Goal: Feedback & Contribution: Submit feedback/report problem

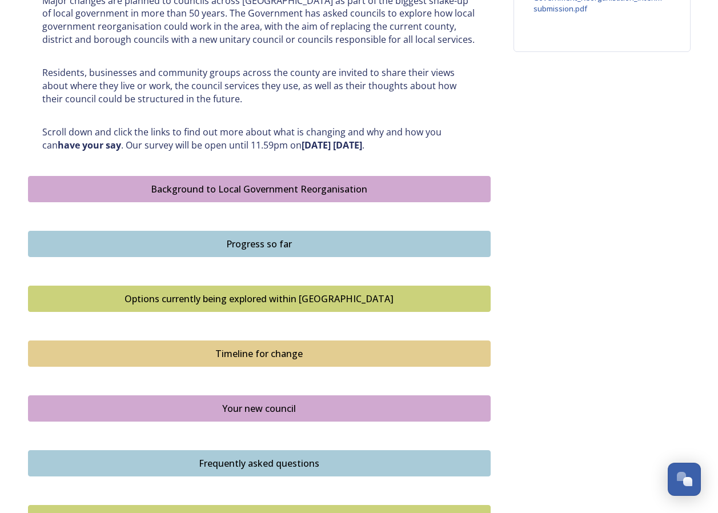
scroll to position [686, 0]
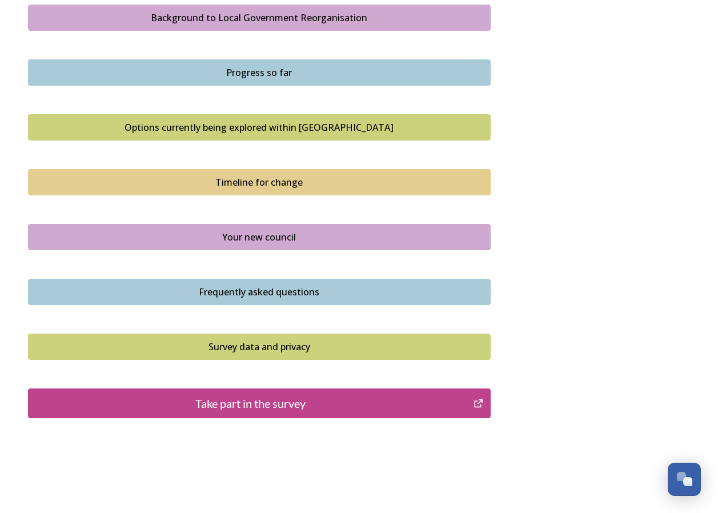
click at [233, 400] on div "Take part in the survey" at bounding box center [251, 403] width 434 height 17
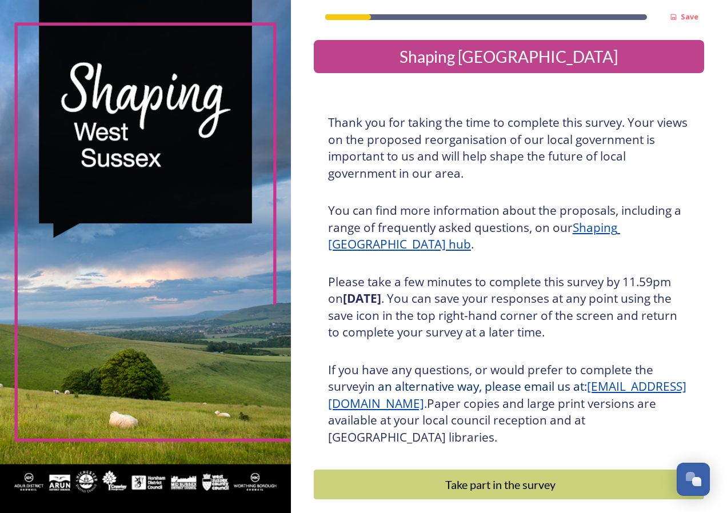
scroll to position [53, 0]
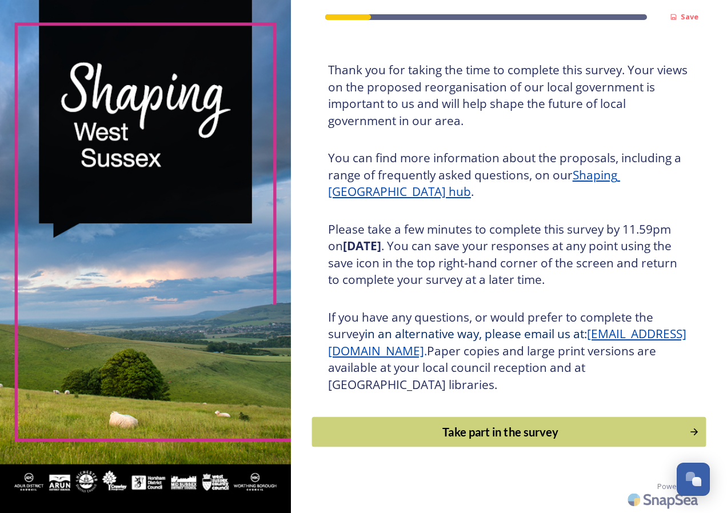
click at [504, 431] on div "Take part in the survey" at bounding box center [500, 432] width 365 height 17
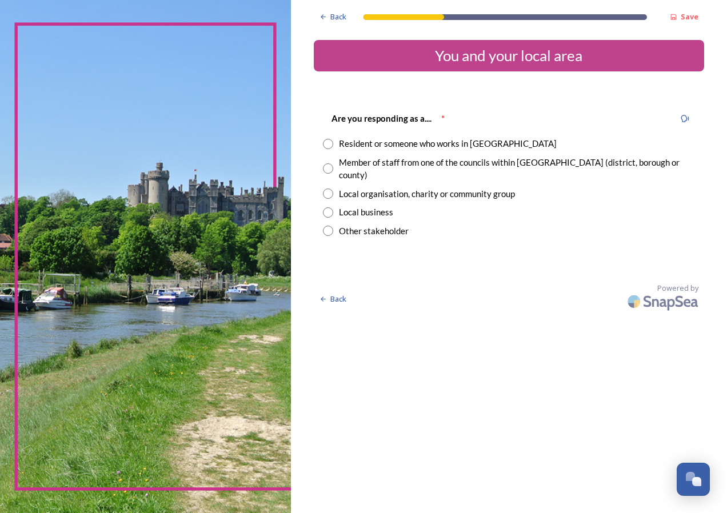
click at [329, 142] on input "radio" at bounding box center [328, 144] width 10 height 10
radio input "true"
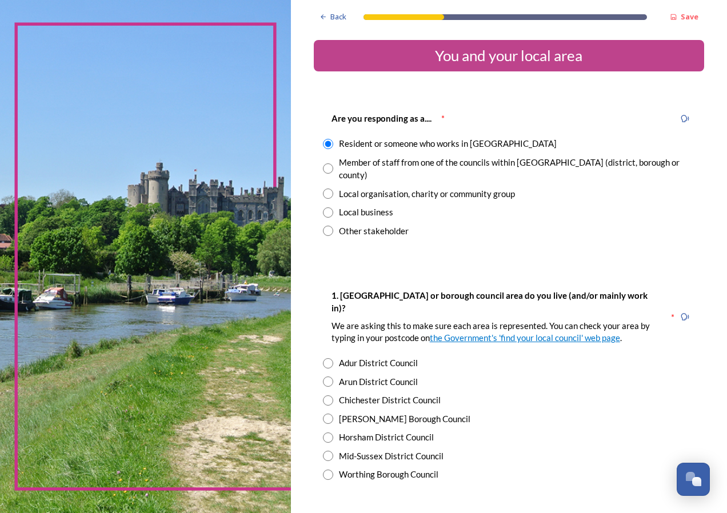
scroll to position [114, 0]
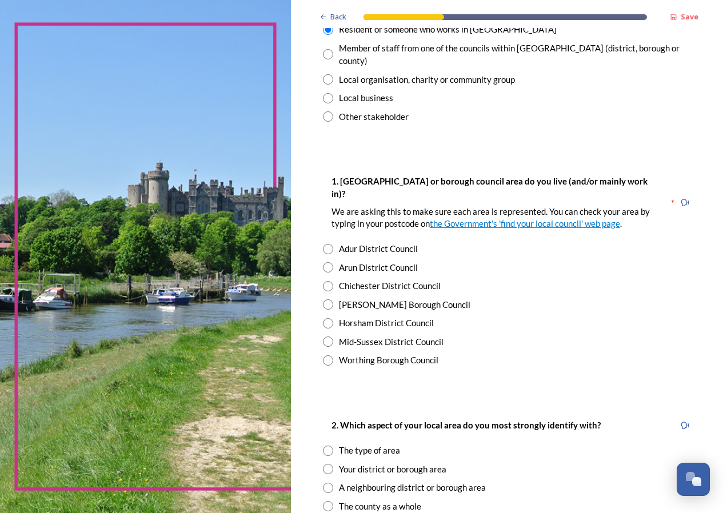
click at [329, 244] on input "radio" at bounding box center [328, 249] width 10 height 10
radio input "true"
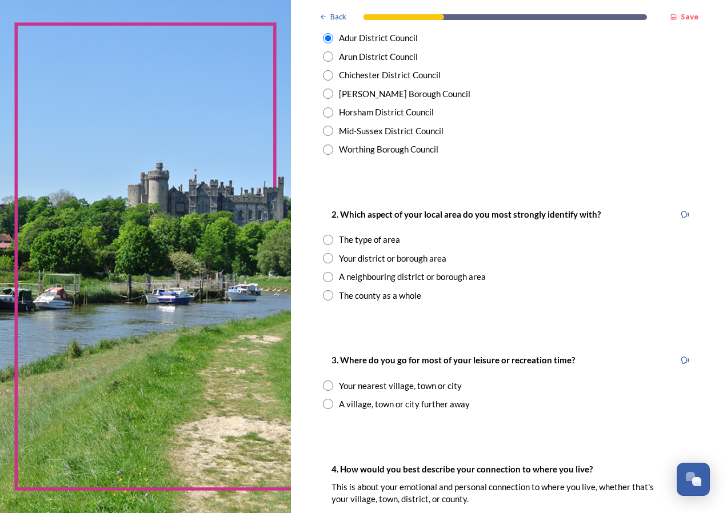
scroll to position [343, 0]
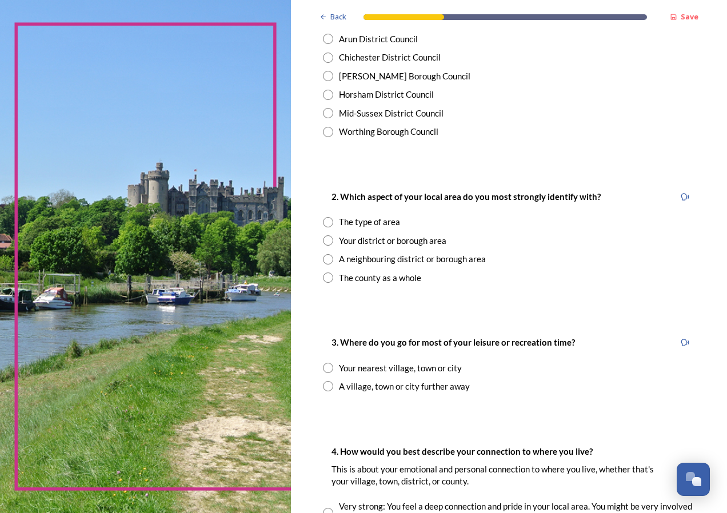
click at [326, 273] on input "radio" at bounding box center [328, 278] width 10 height 10
click at [327, 273] on input "radio" at bounding box center [328, 278] width 10 height 10
radio input "false"
click at [326, 235] on input "radio" at bounding box center [328, 240] width 10 height 10
radio input "true"
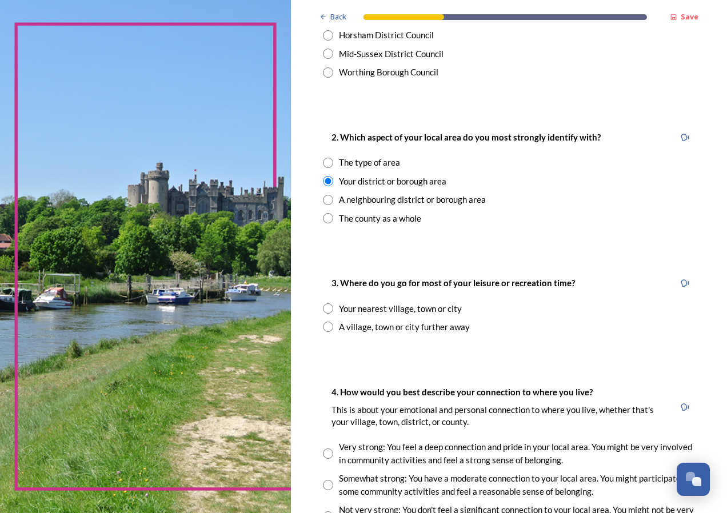
scroll to position [457, 0]
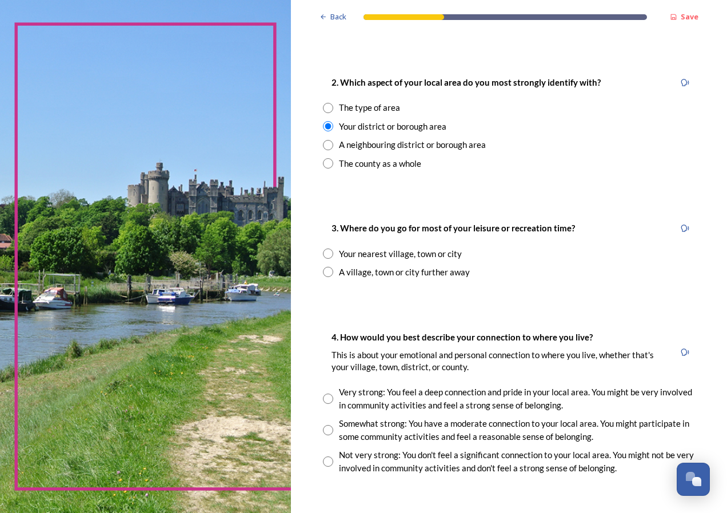
click at [327, 249] on input "radio" at bounding box center [328, 254] width 10 height 10
radio input "true"
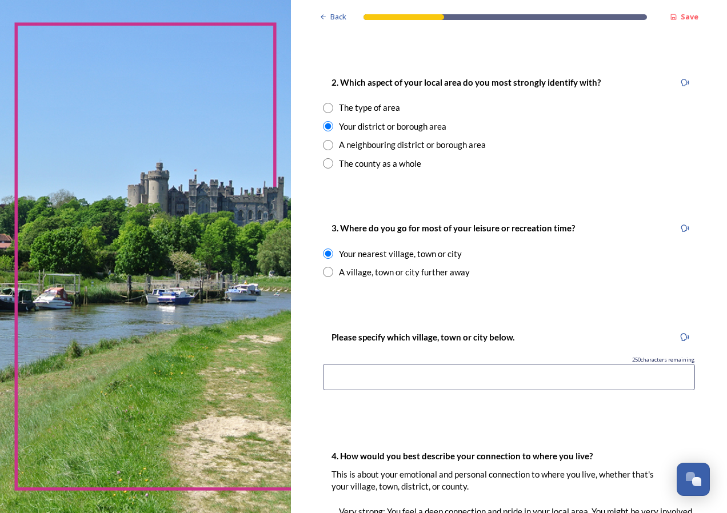
click at [336, 364] on input at bounding box center [509, 377] width 372 height 26
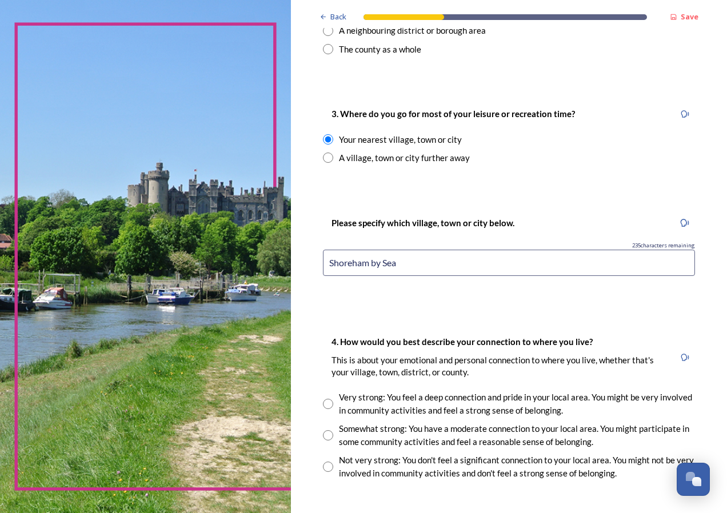
type input "Shoreham by Sea"
click at [329, 430] on input "radio" at bounding box center [328, 435] width 10 height 10
radio input "true"
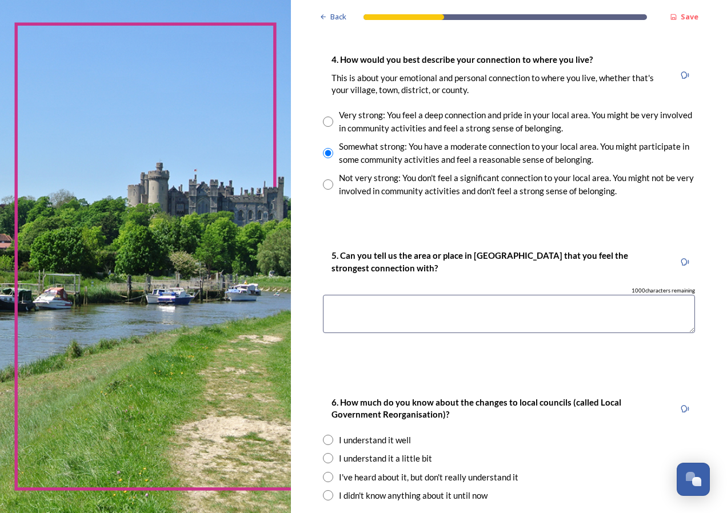
scroll to position [857, 0]
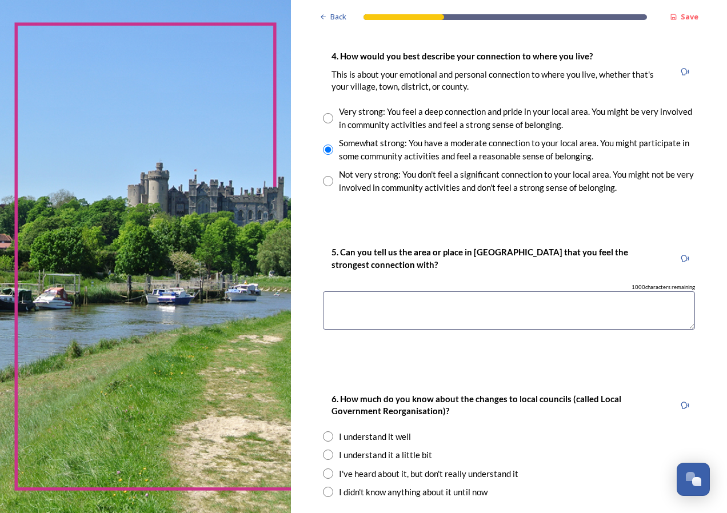
click at [341, 291] on textarea at bounding box center [509, 310] width 372 height 38
click at [395, 291] on textarea "Ropetackle Arts centre" at bounding box center [509, 310] width 372 height 38
click at [426, 291] on textarea "Ropetackle Arts Centre" at bounding box center [509, 310] width 372 height 38
type textarea "Ropetackle Arts Centre, Shoreham by Sea"
click at [326, 450] on input "radio" at bounding box center [328, 455] width 10 height 10
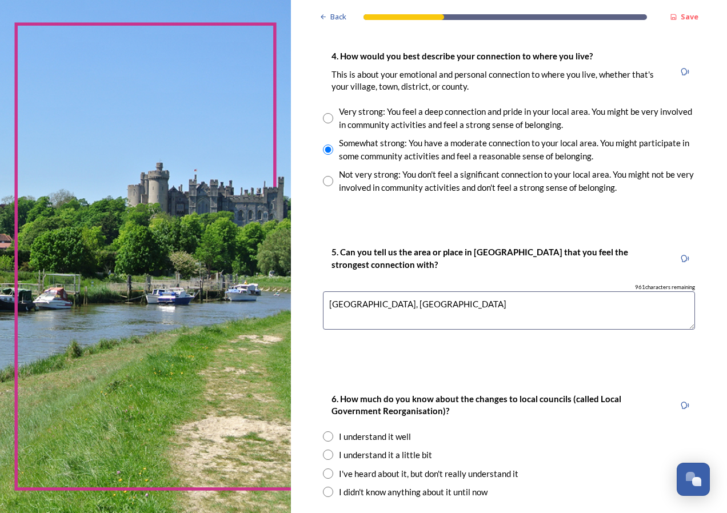
radio input "true"
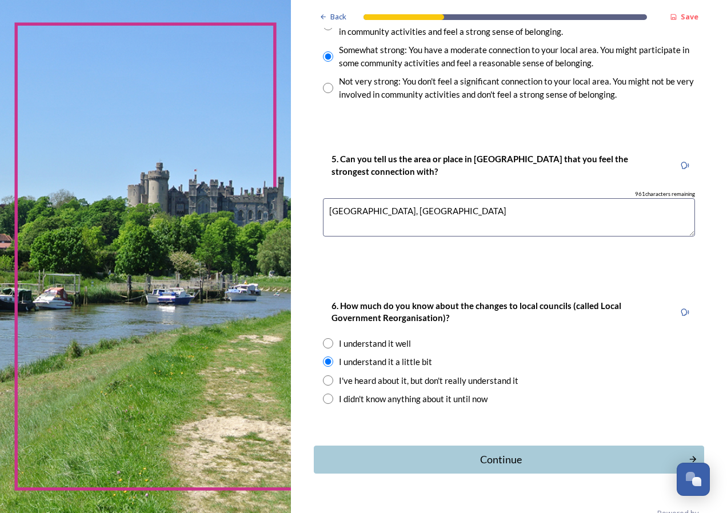
scroll to position [952, 0]
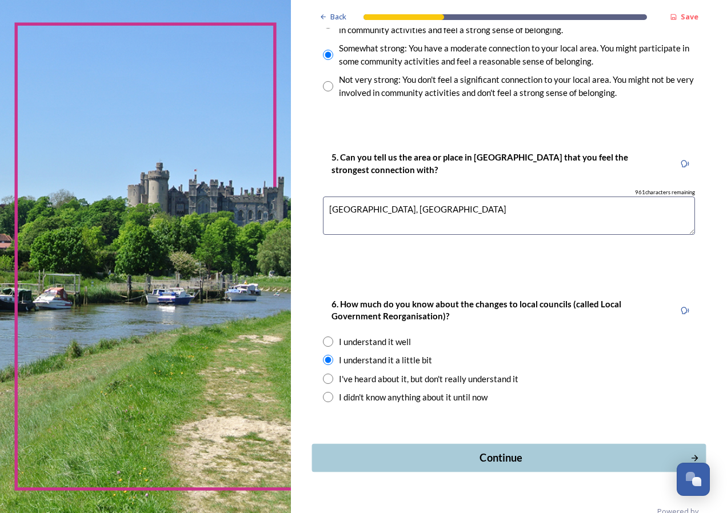
click at [512, 450] on div "Continue" at bounding box center [501, 457] width 366 height 15
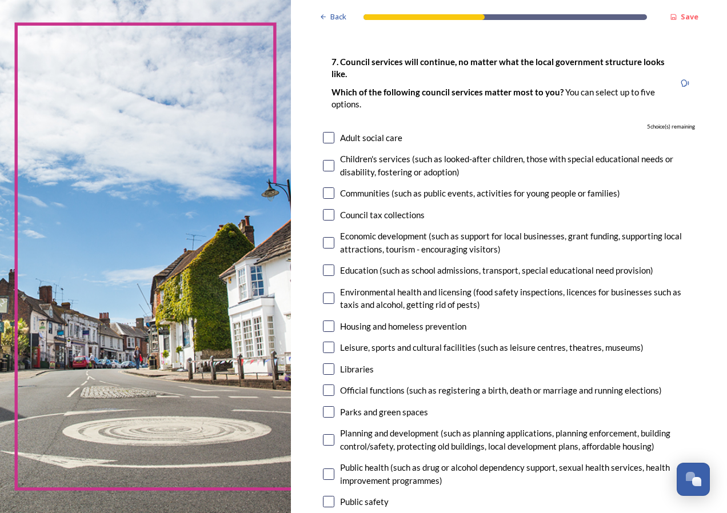
scroll to position [57, 0]
click at [327, 349] on input "checkbox" at bounding box center [328, 346] width 11 height 11
checkbox input "true"
click at [329, 370] on input "checkbox" at bounding box center [328, 368] width 11 height 11
checkbox input "true"
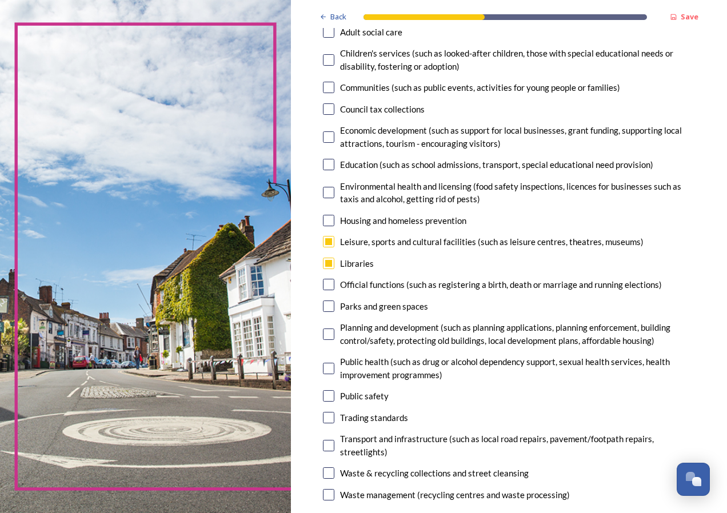
scroll to position [171, 0]
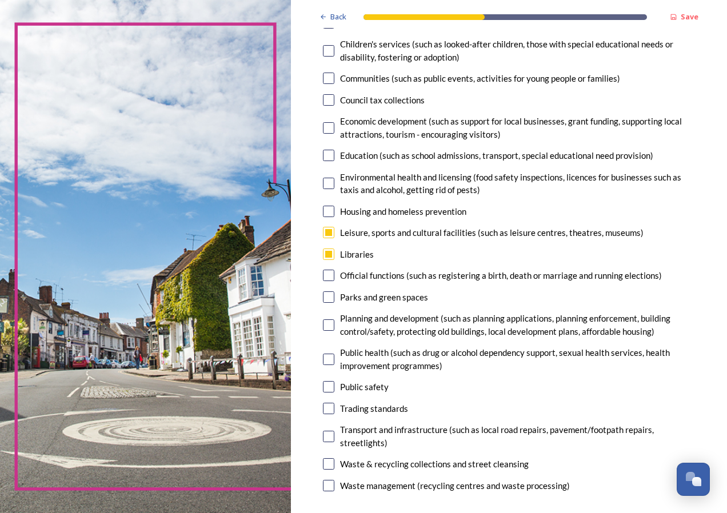
click at [326, 297] on input "checkbox" at bounding box center [328, 296] width 11 height 11
checkbox input "true"
click at [329, 329] on input "checkbox" at bounding box center [328, 324] width 11 height 11
checkbox input "true"
click at [328, 436] on input "checkbox" at bounding box center [328, 436] width 11 height 11
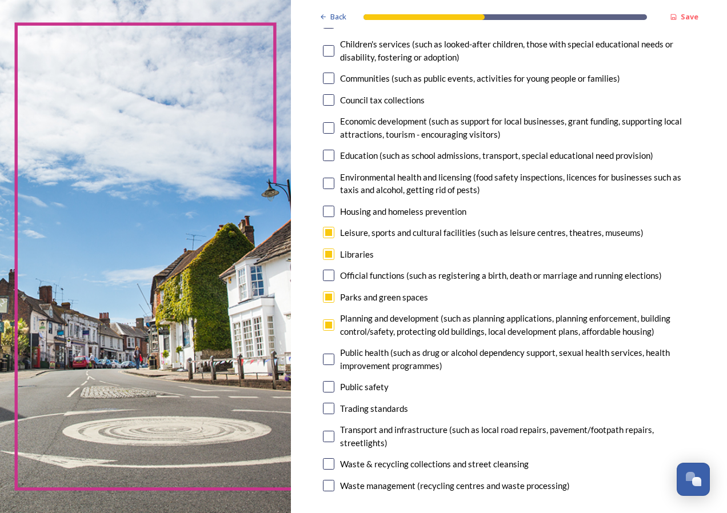
checkbox input "true"
click at [331, 489] on input "checkbox" at bounding box center [328, 485] width 11 height 11
checkbox input "false"
click at [327, 255] on input "checkbox" at bounding box center [328, 254] width 11 height 11
checkbox input "false"
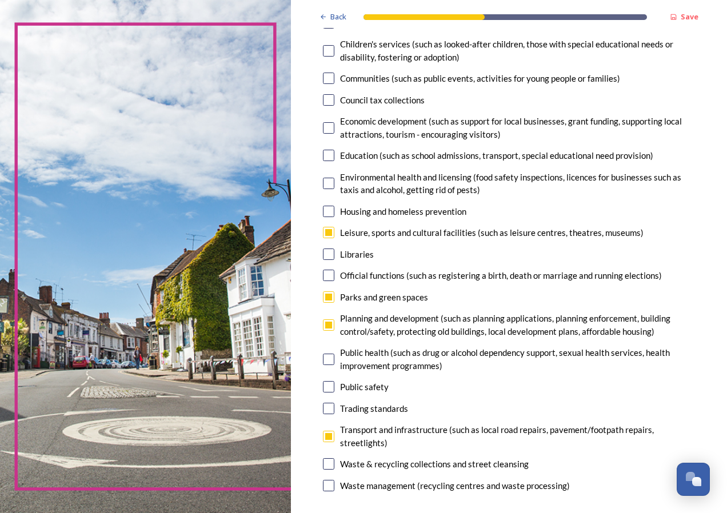
click at [327, 483] on input "checkbox" at bounding box center [328, 485] width 11 height 11
checkbox input "true"
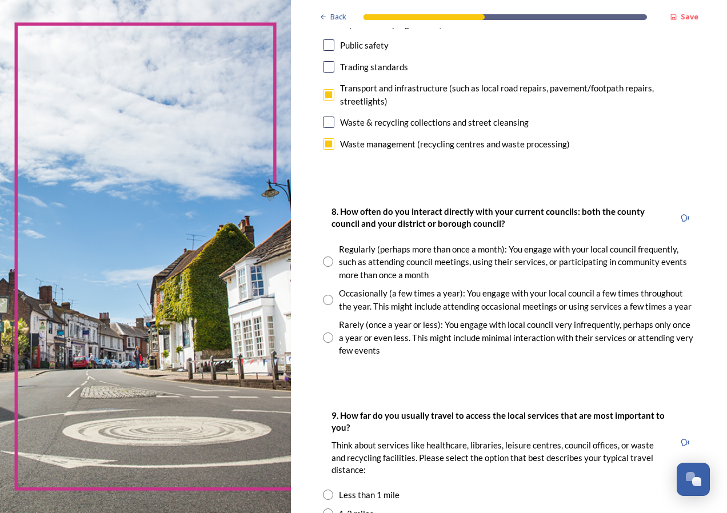
scroll to position [514, 0]
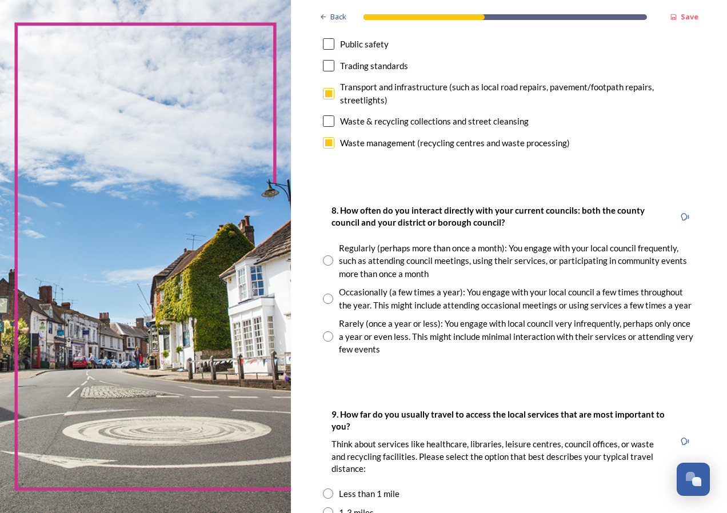
click at [326, 255] on input "radio" at bounding box center [328, 260] width 10 height 10
radio input "true"
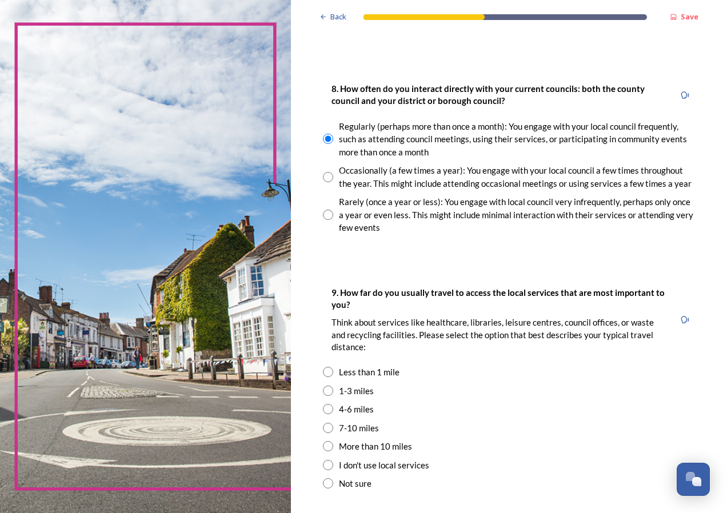
scroll to position [686, 0]
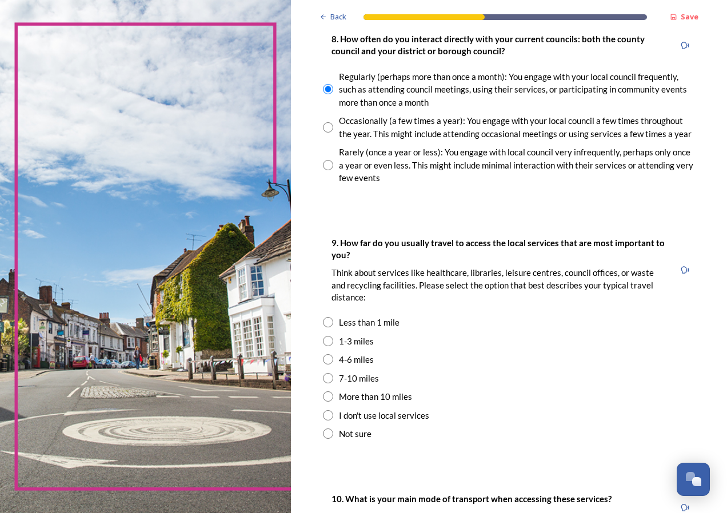
click at [329, 342] on input "radio" at bounding box center [328, 341] width 10 height 10
radio input "true"
click at [329, 362] on input "radio" at bounding box center [328, 359] width 10 height 10
radio input "true"
click at [330, 344] on input "radio" at bounding box center [328, 341] width 10 height 10
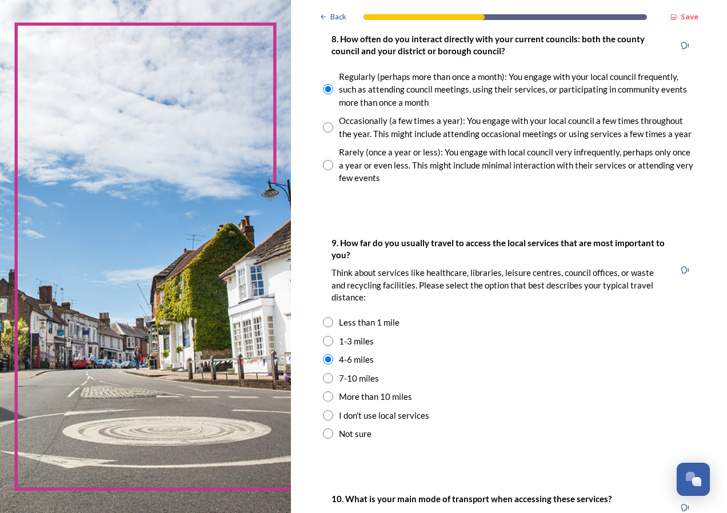
radio input "true"
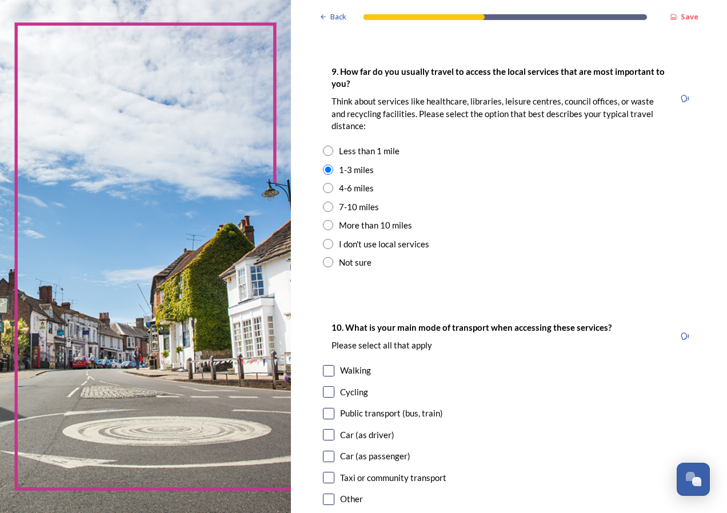
click at [328, 372] on input "checkbox" at bounding box center [328, 370] width 11 height 11
checkbox input "true"
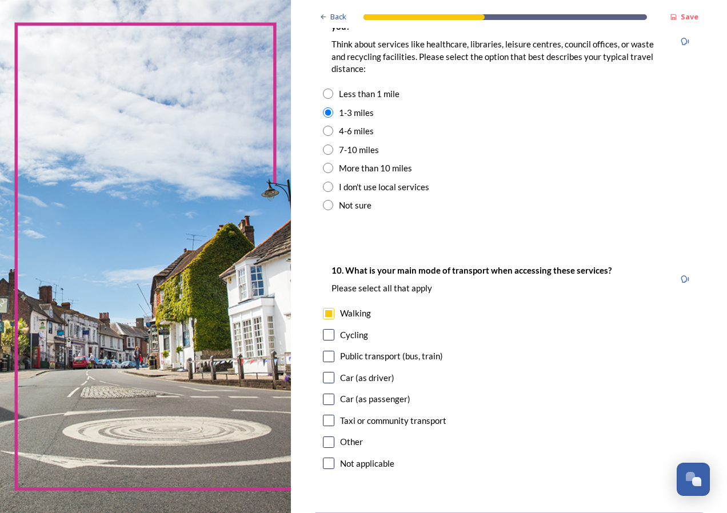
scroll to position [972, 0]
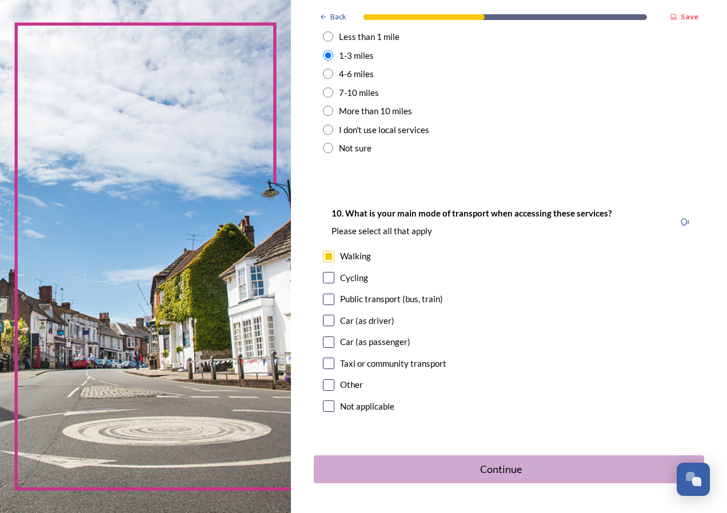
click at [325, 319] on input "checkbox" at bounding box center [328, 320] width 11 height 11
checkbox input "true"
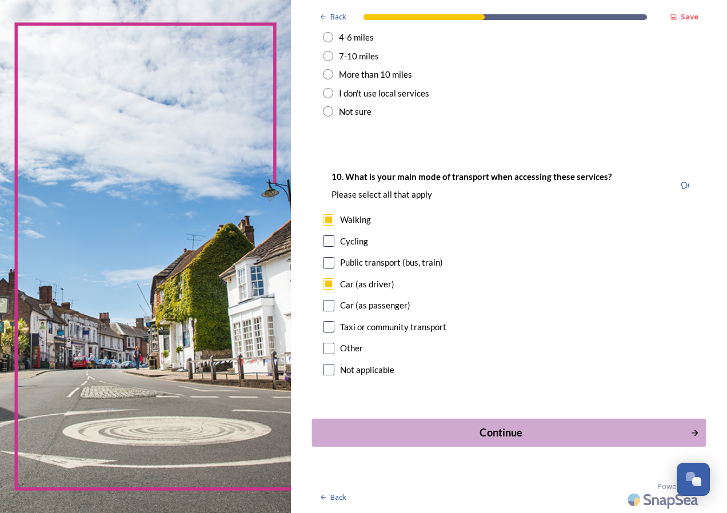
click at [479, 424] on button "Continue" at bounding box center [508, 433] width 394 height 28
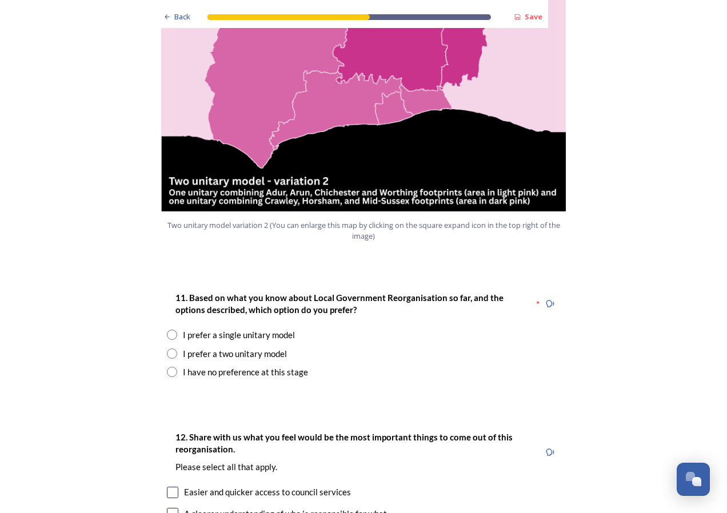
scroll to position [1315, 0]
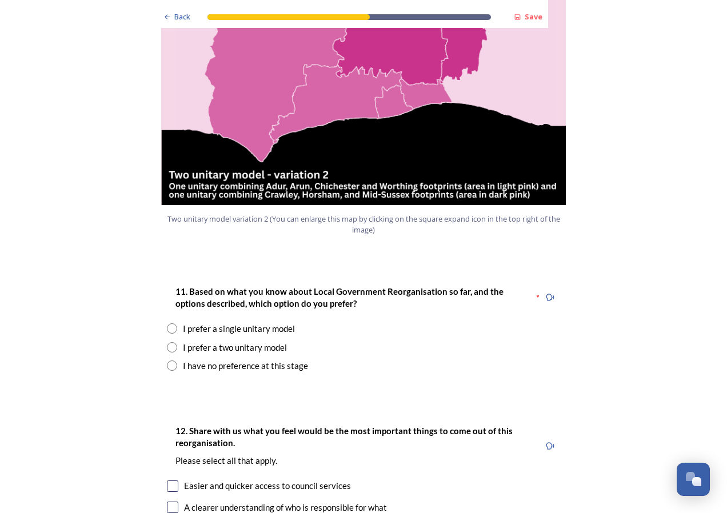
click at [167, 342] on input "radio" at bounding box center [172, 347] width 10 height 10
radio input "true"
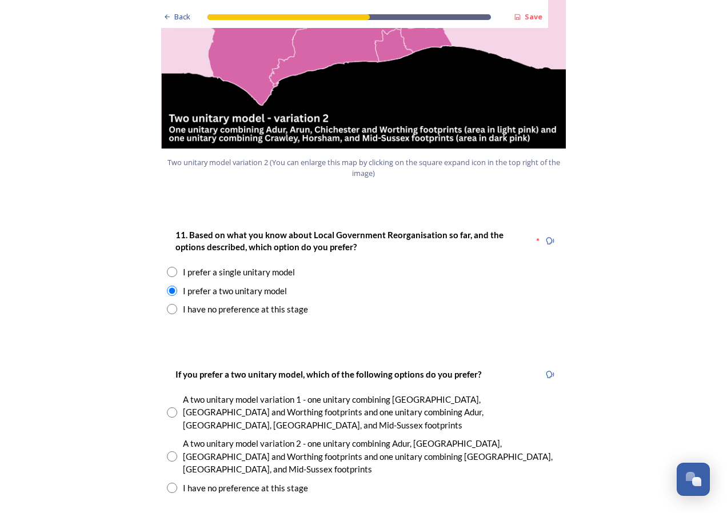
scroll to position [1372, 0]
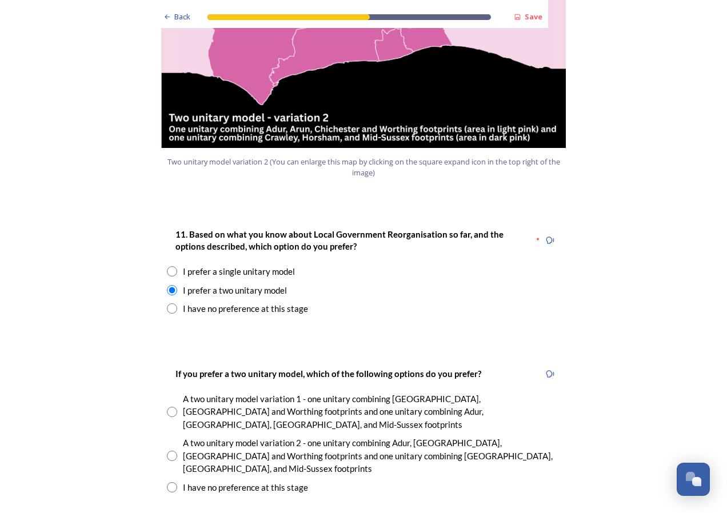
click at [167, 451] on input "radio" at bounding box center [172, 456] width 10 height 10
radio input "true"
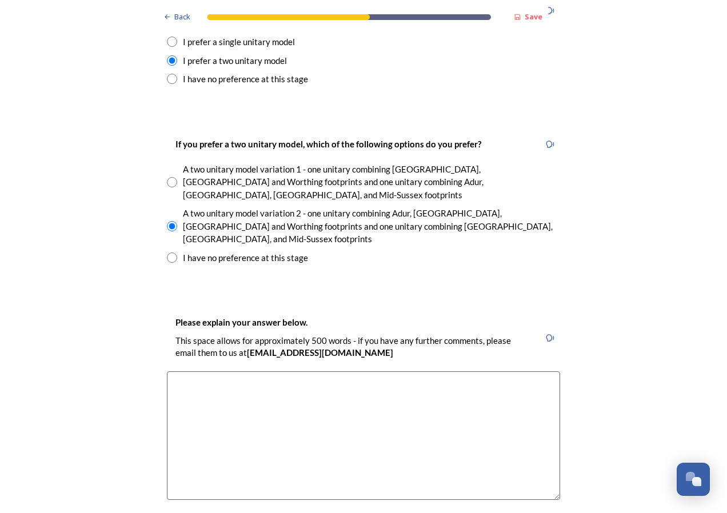
scroll to position [1657, 0]
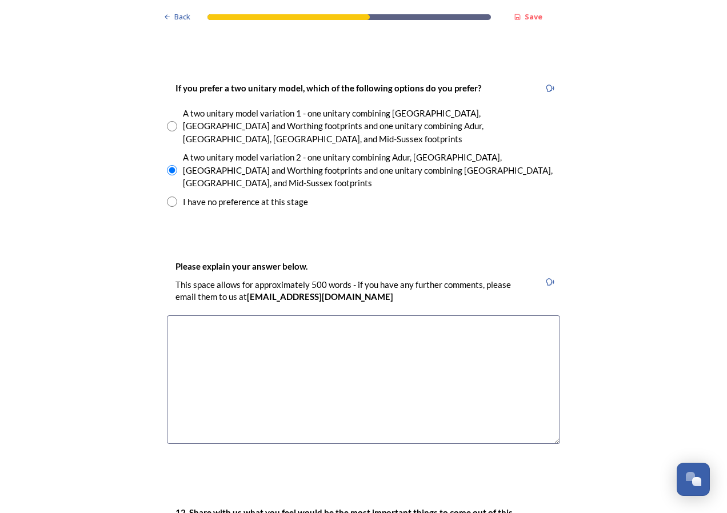
click at [183, 315] on textarea at bounding box center [363, 379] width 393 height 129
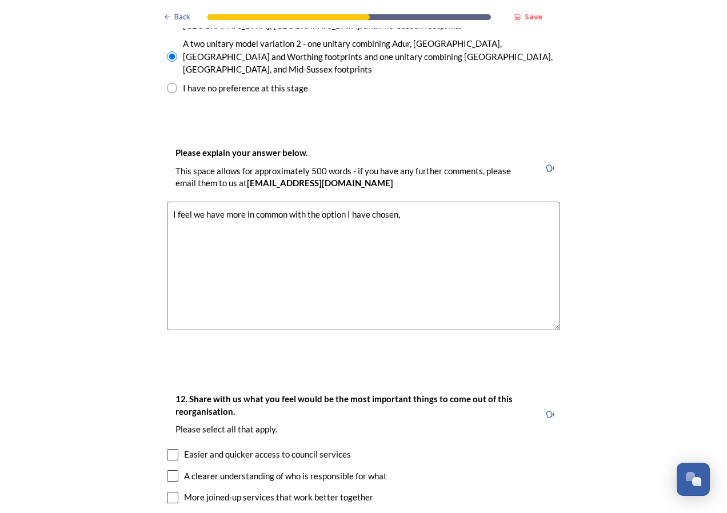
scroll to position [1772, 0]
click at [315, 201] on textarea "I feel we have more in common with the option I have chosen," at bounding box center [363, 265] width 393 height 129
click at [438, 201] on textarea "I feel we have more in common with the areas in option I have chosen," at bounding box center [363, 265] width 393 height 129
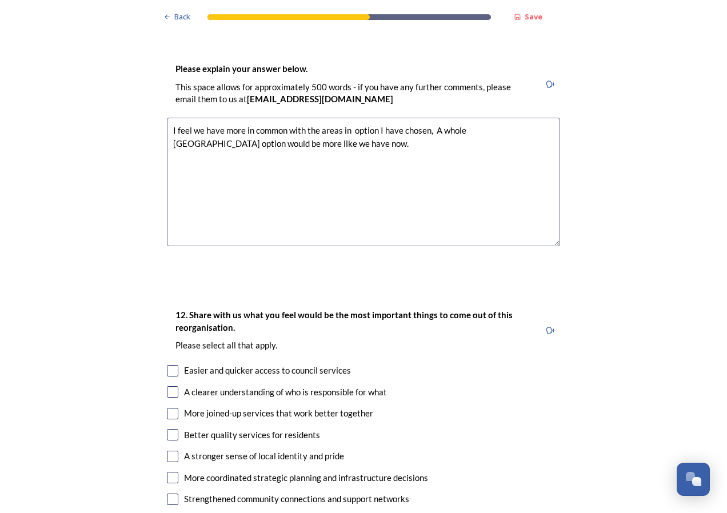
scroll to position [1943, 0]
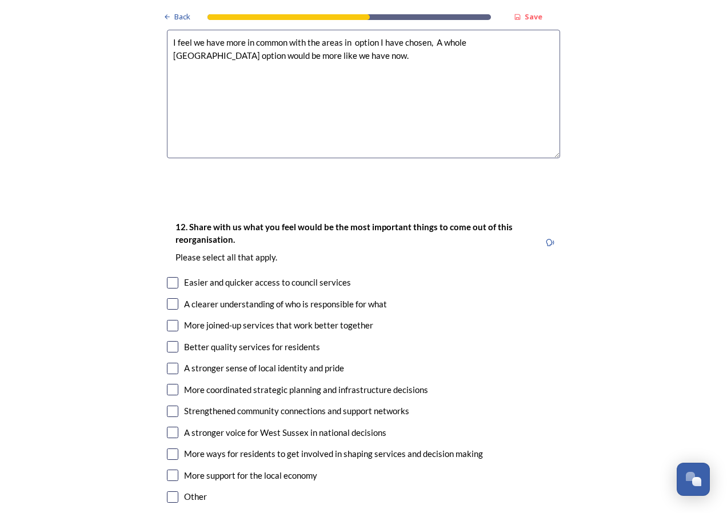
type textarea "I feel we have more in common with the areas in option I have chosen, A whole W…"
click at [167, 277] on input "checkbox" at bounding box center [172, 282] width 11 height 11
checkbox input "true"
click at [167, 298] on input "checkbox" at bounding box center [172, 303] width 11 height 11
checkbox input "true"
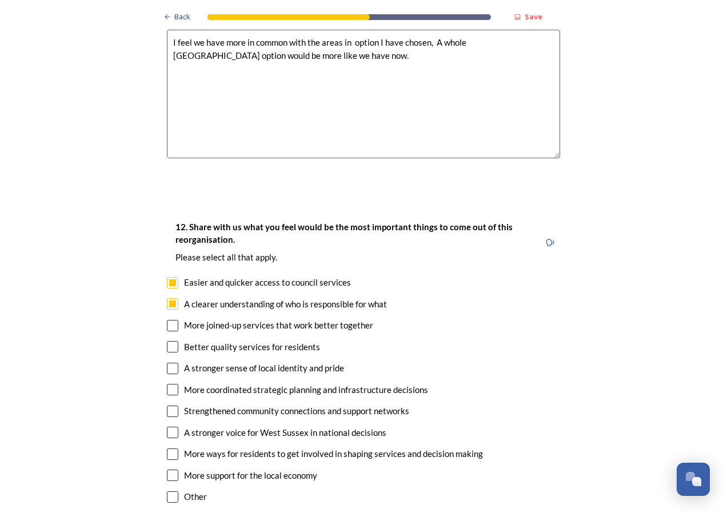
click at [167, 320] on input "checkbox" at bounding box center [172, 325] width 11 height 11
checkbox input "true"
click at [169, 277] on input "checkbox" at bounding box center [172, 282] width 11 height 11
checkbox input "false"
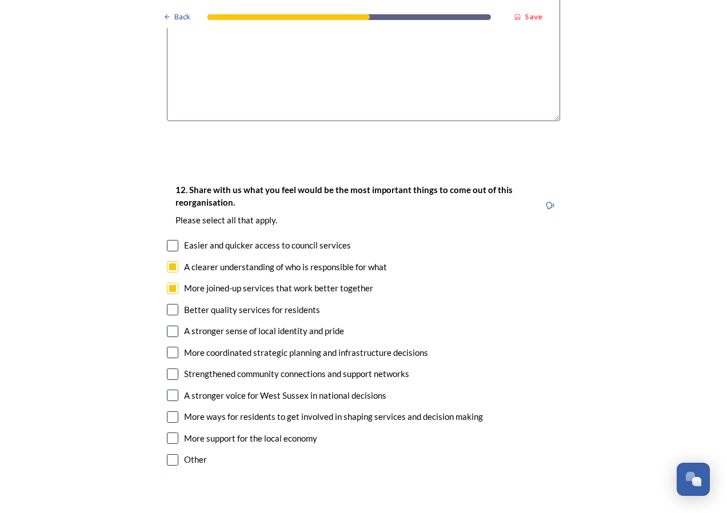
scroll to position [2000, 0]
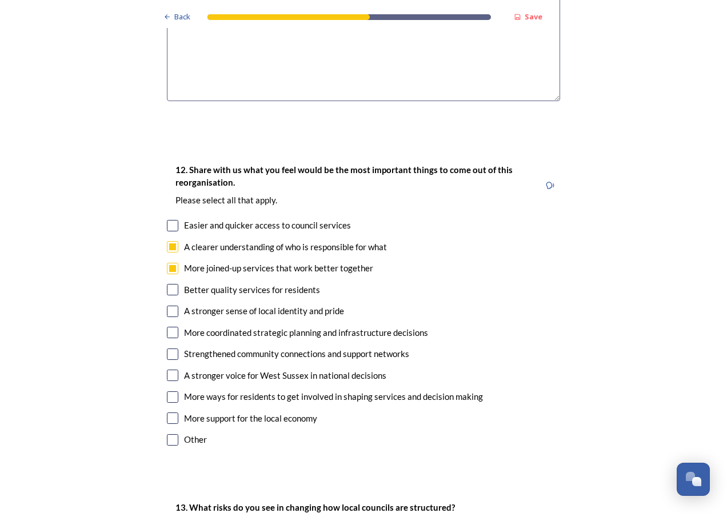
click at [170, 327] on input "checkbox" at bounding box center [172, 332] width 11 height 11
checkbox input "true"
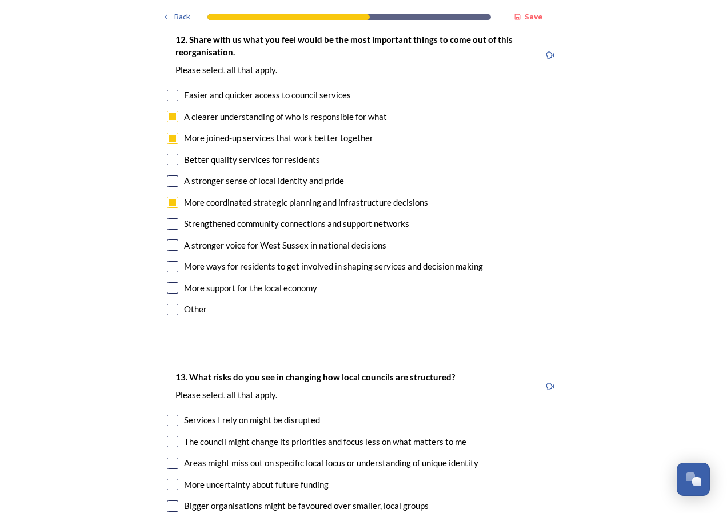
scroll to position [2229, 0]
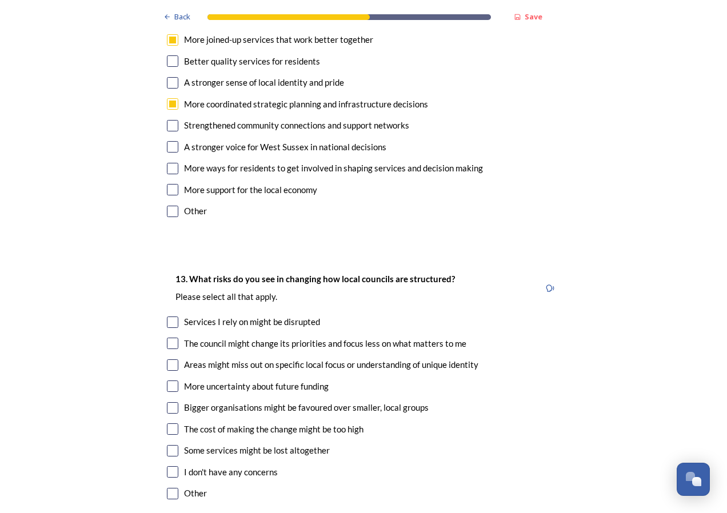
click at [167, 338] on input "checkbox" at bounding box center [172, 343] width 11 height 11
checkbox input "true"
click at [169, 402] on input "checkbox" at bounding box center [172, 407] width 11 height 11
checkbox input "true"
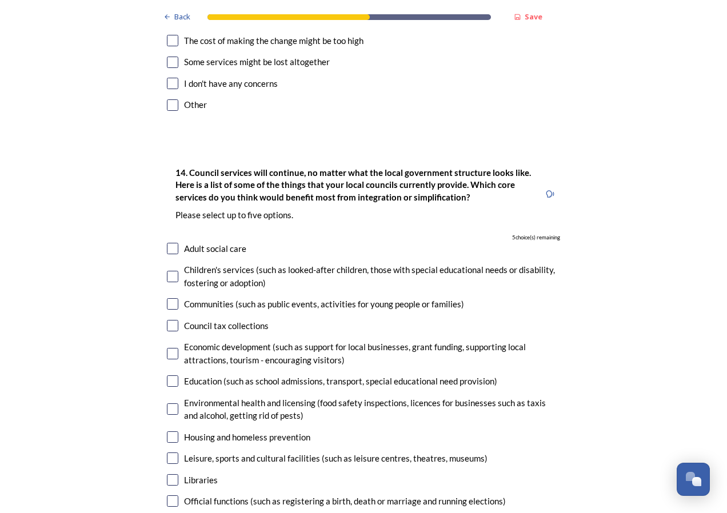
scroll to position [2629, 0]
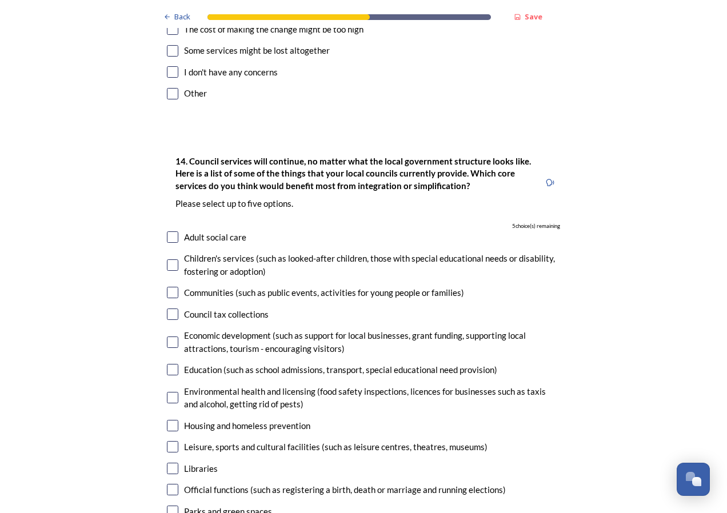
click at [173, 364] on input "checkbox" at bounding box center [172, 369] width 11 height 11
checkbox input "true"
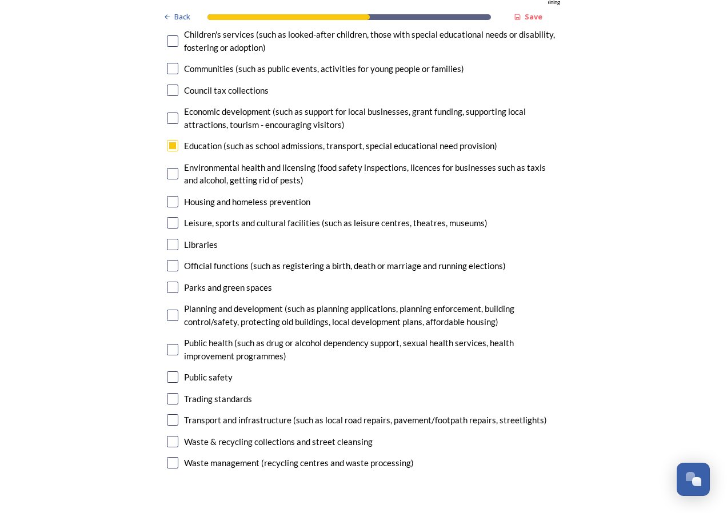
scroll to position [2858, 0]
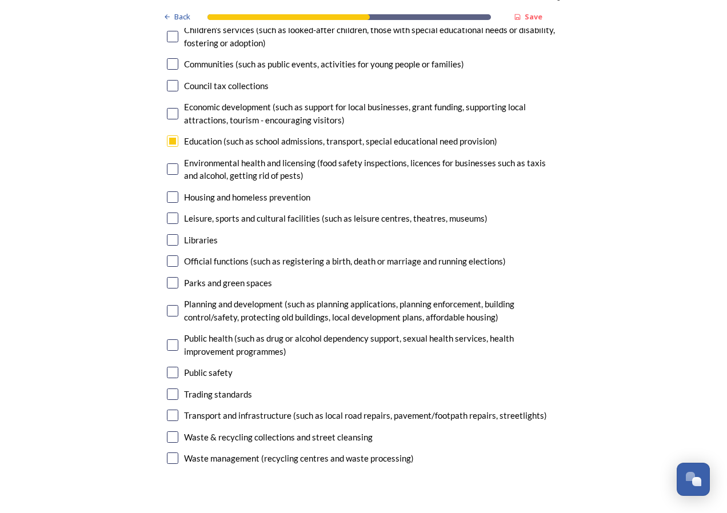
click at [167, 432] on input "checkbox" at bounding box center [172, 437] width 11 height 11
checkbox input "true"
click at [167, 453] on input "checkbox" at bounding box center [172, 458] width 11 height 11
checkbox input "true"
click at [169, 410] on input "checkbox" at bounding box center [172, 415] width 11 height 11
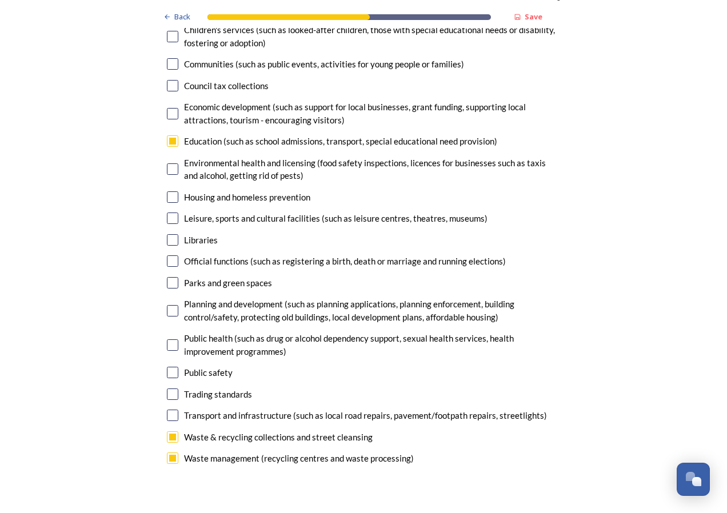
checkbox input "true"
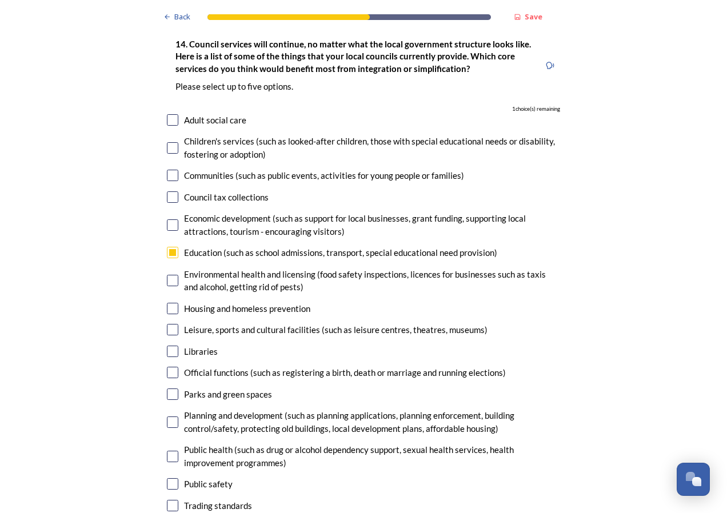
scroll to position [2743, 0]
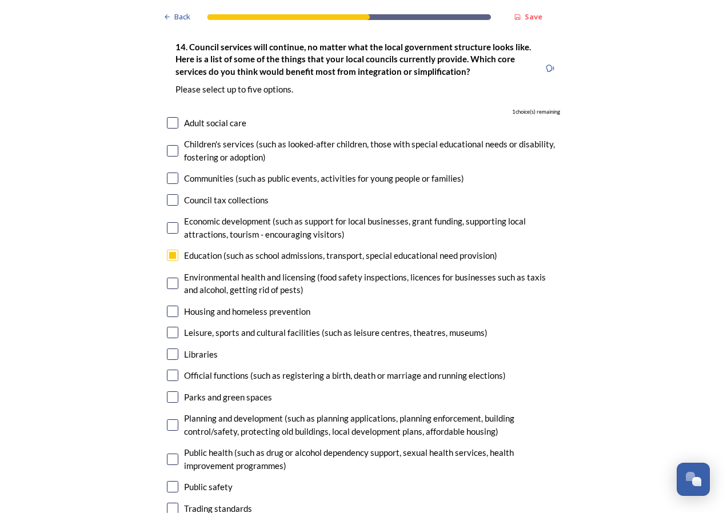
click at [167, 420] on input "checkbox" at bounding box center [172, 425] width 11 height 11
checkbox input "true"
click at [168, 306] on input "checkbox" at bounding box center [172, 311] width 11 height 11
click at [167, 306] on input "checkbox" at bounding box center [172, 311] width 11 height 11
checkbox input "false"
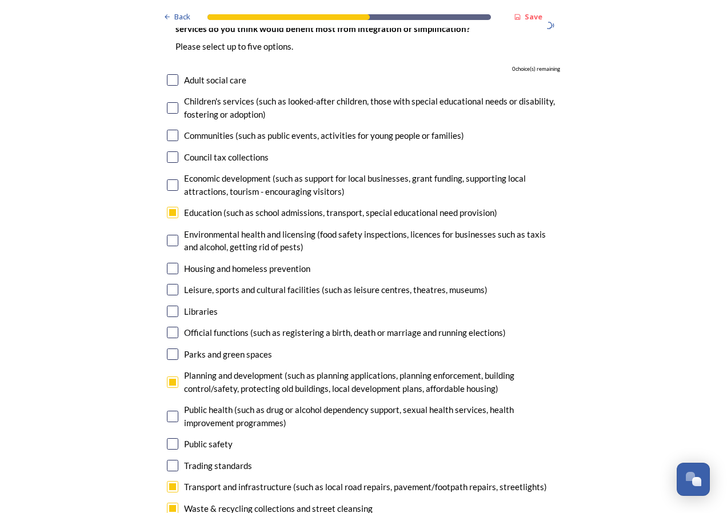
scroll to position [2801, 0]
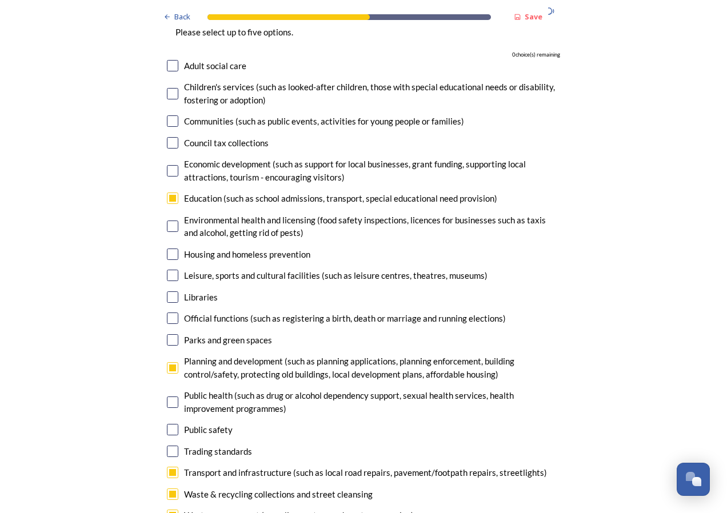
click at [170, 510] on input "checkbox" at bounding box center [172, 515] width 11 height 11
checkbox input "false"
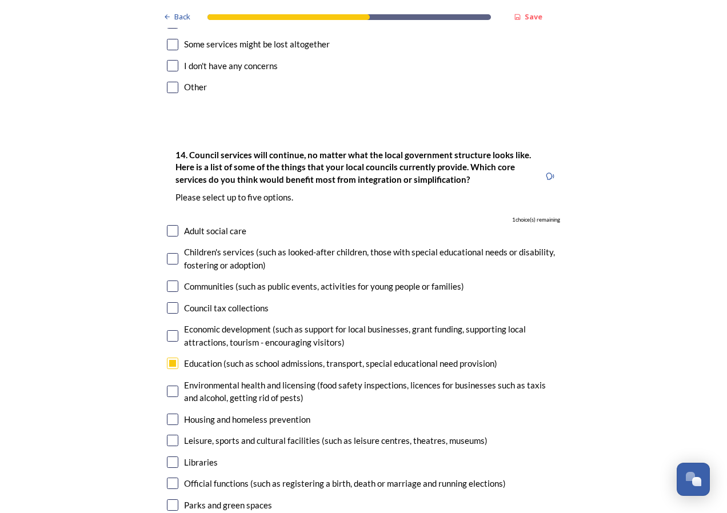
scroll to position [2629, 0]
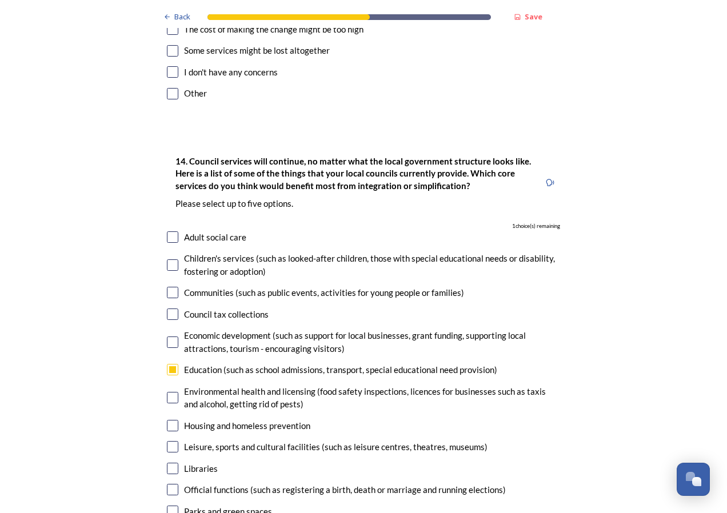
click at [169, 259] on input "checkbox" at bounding box center [172, 264] width 11 height 11
checkbox input "true"
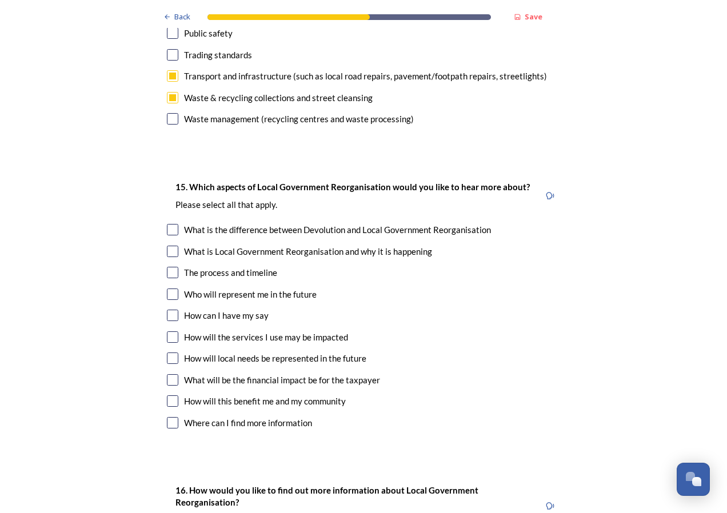
scroll to position [3201, 0]
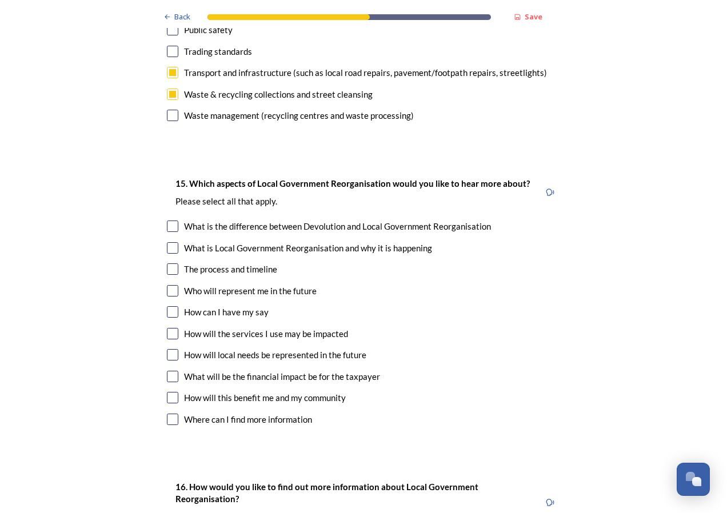
click at [167, 263] on input "checkbox" at bounding box center [172, 268] width 11 height 11
checkbox input "true"
click at [170, 306] on input "checkbox" at bounding box center [172, 311] width 11 height 11
checkbox input "true"
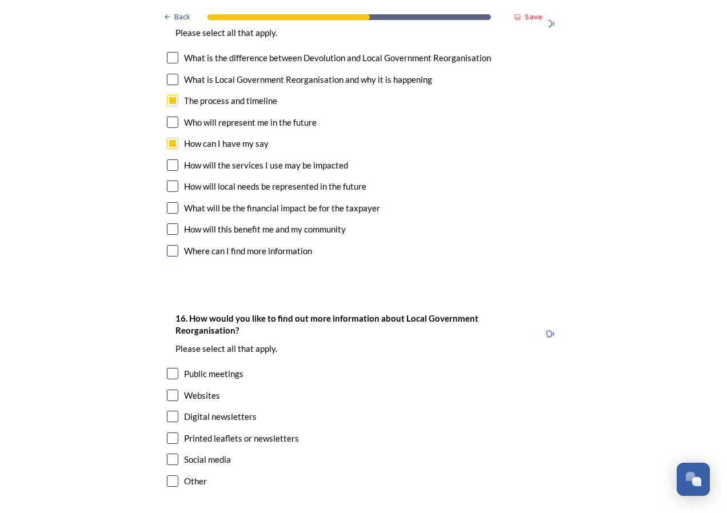
scroll to position [3421, 0]
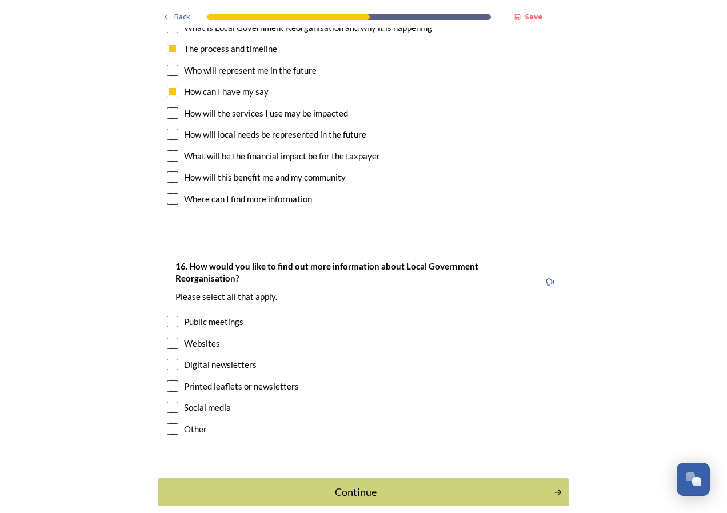
click at [169, 338] on input "checkbox" at bounding box center [172, 343] width 11 height 11
checkbox input "true"
click at [167, 316] on input "checkbox" at bounding box center [172, 321] width 11 height 11
checkbox input "true"
click at [167, 359] on input "checkbox" at bounding box center [172, 364] width 11 height 11
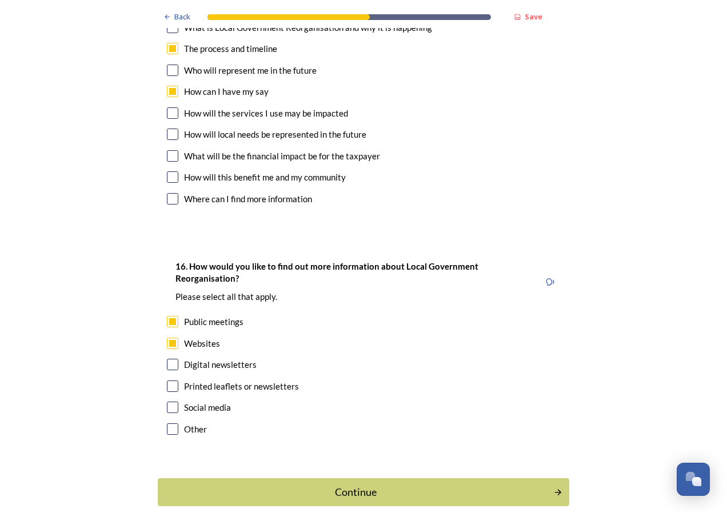
checkbox input "true"
click at [353, 485] on div "Continue" at bounding box center [356, 492] width 384 height 15
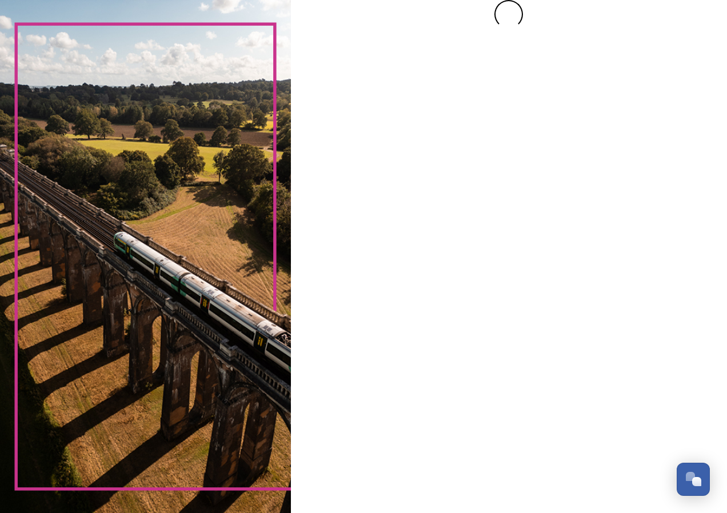
scroll to position [0, 0]
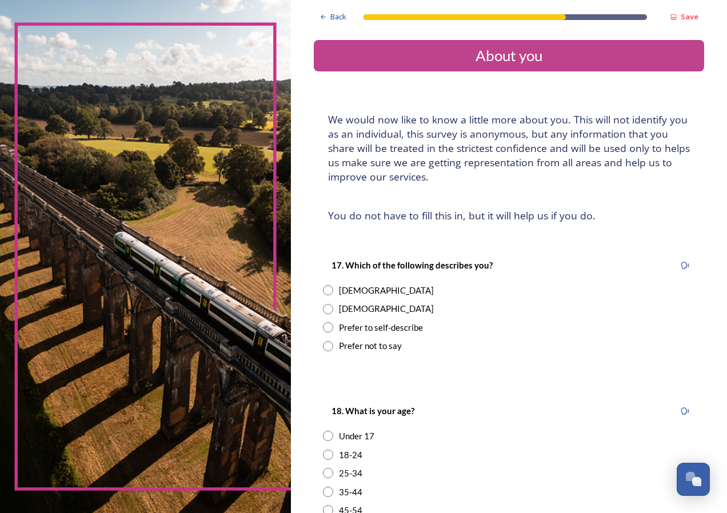
click at [328, 288] on input "radio" at bounding box center [328, 290] width 10 height 10
radio input "true"
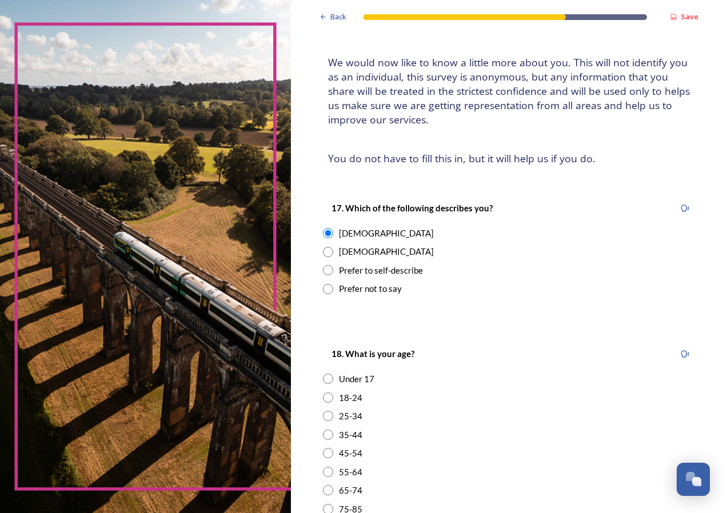
scroll to position [229, 0]
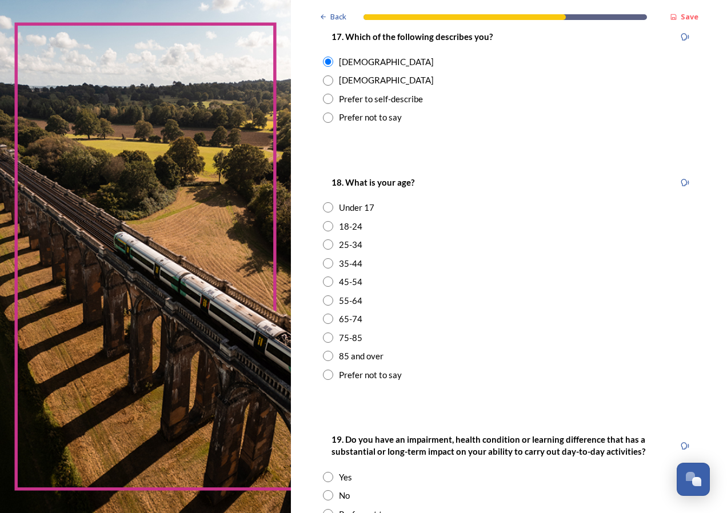
click at [329, 336] on input "radio" at bounding box center [328, 338] width 10 height 10
radio input "true"
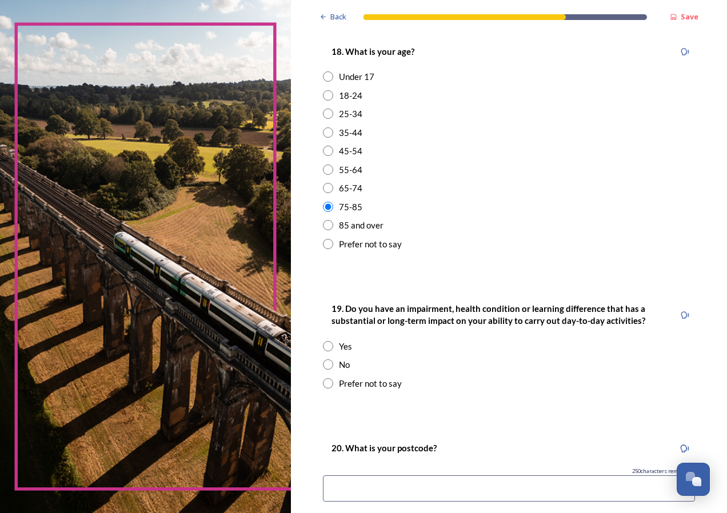
scroll to position [400, 0]
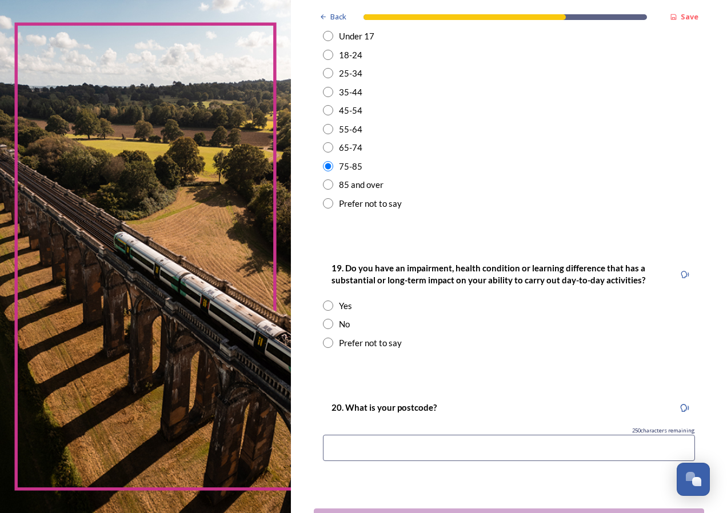
click at [327, 323] on input "radio" at bounding box center [328, 324] width 10 height 10
radio input "true"
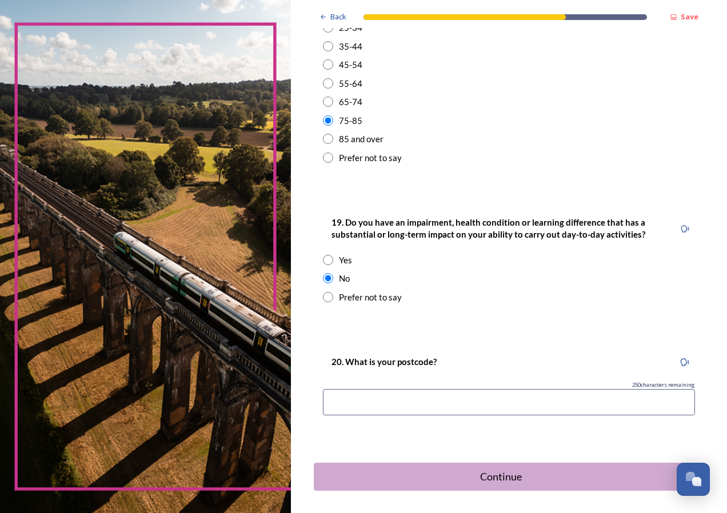
scroll to position [490, 0]
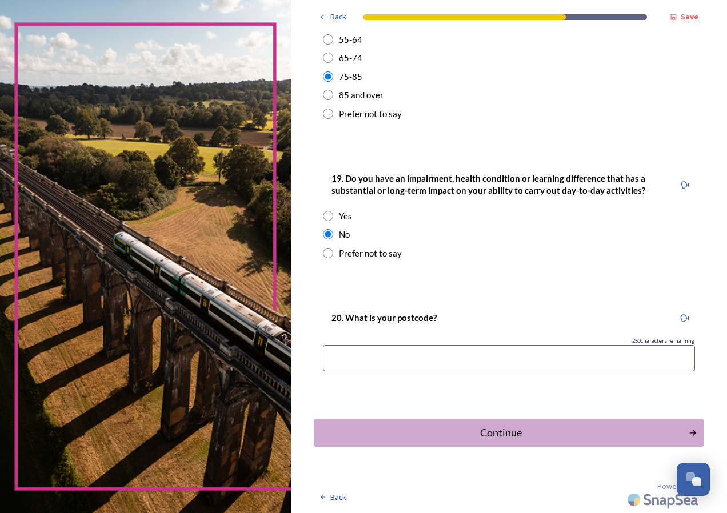
click at [341, 355] on input at bounding box center [509, 358] width 372 height 26
type input "BN43 5WL"
click at [508, 431] on div "Continue" at bounding box center [501, 432] width 366 height 15
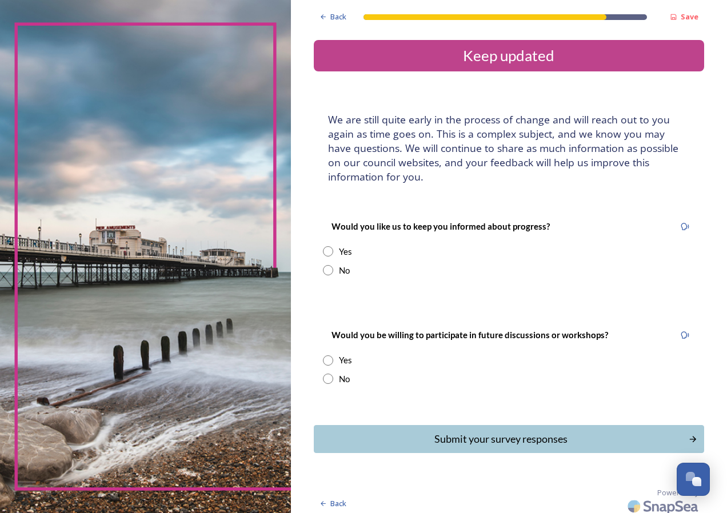
click at [327, 250] on input "radio" at bounding box center [328, 251] width 10 height 10
radio input "true"
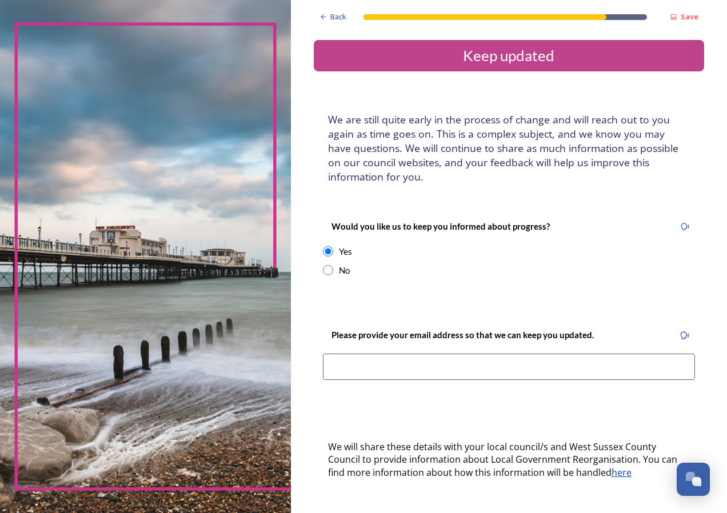
click at [339, 365] on input at bounding box center [509, 367] width 372 height 26
type input "chrissiegunter@virginmedia.com"
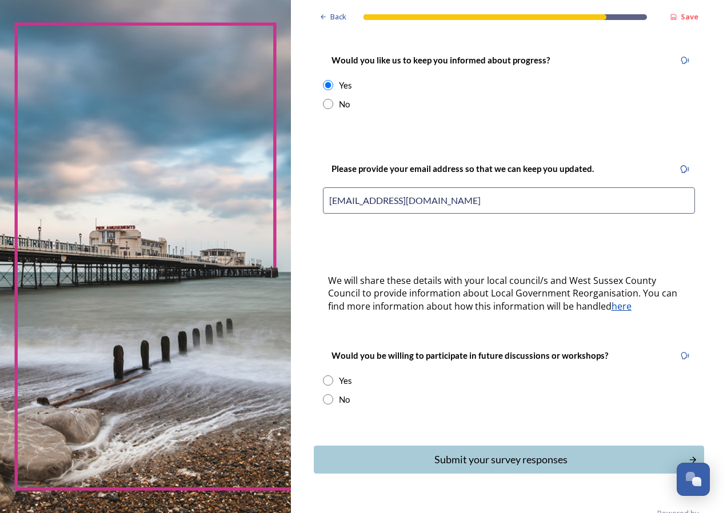
scroll to position [171, 0]
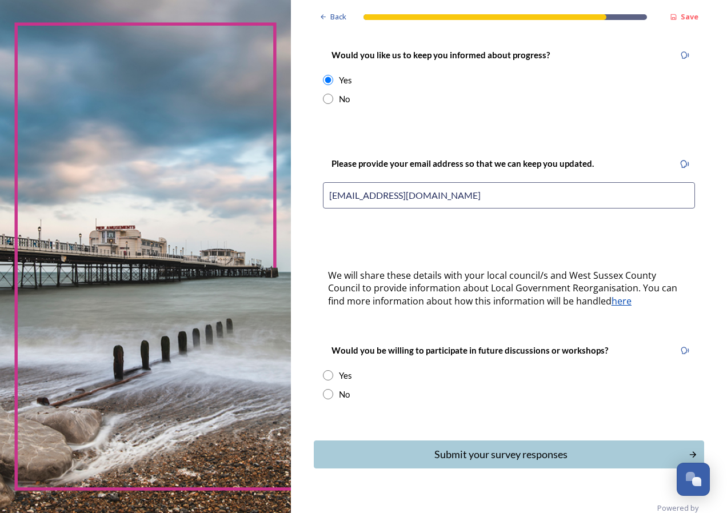
click at [325, 376] on input "radio" at bounding box center [328, 375] width 10 height 10
radio input "true"
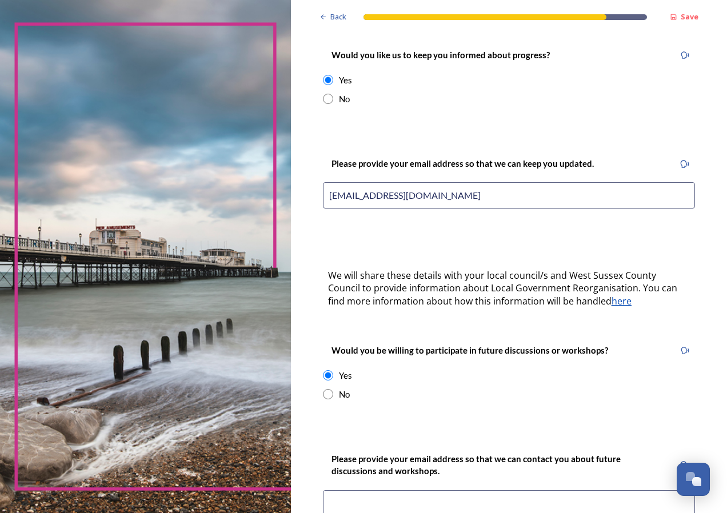
scroll to position [286, 0]
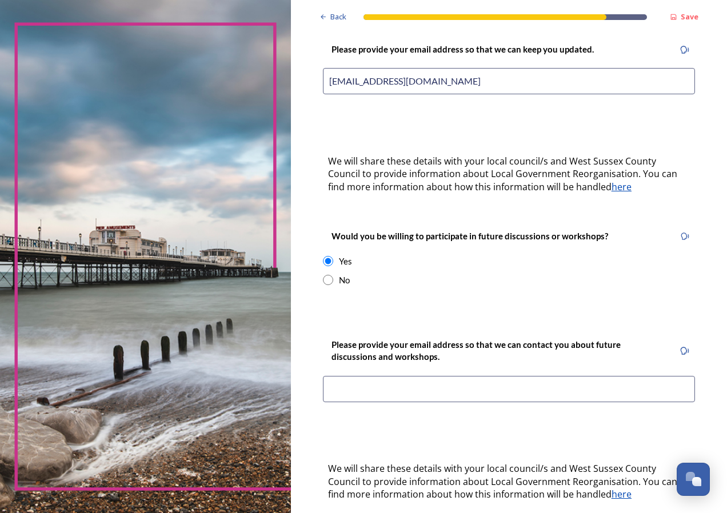
click at [356, 390] on input at bounding box center [509, 389] width 372 height 26
type input "chrissiegunter@virginmedia.com"
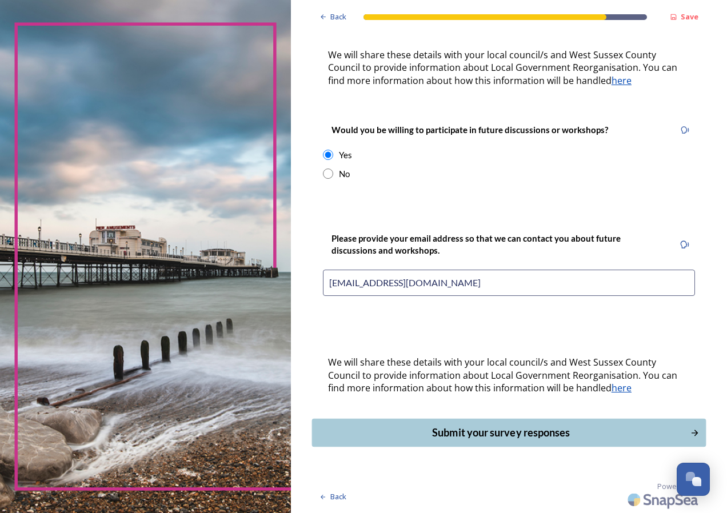
click at [472, 425] on div "Submit your survey responses" at bounding box center [501, 432] width 366 height 15
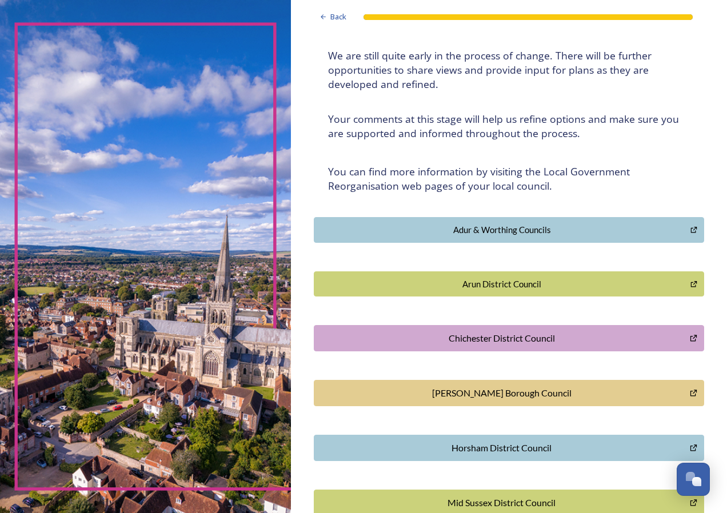
scroll to position [223, 0]
